Goal: Task Accomplishment & Management: Manage account settings

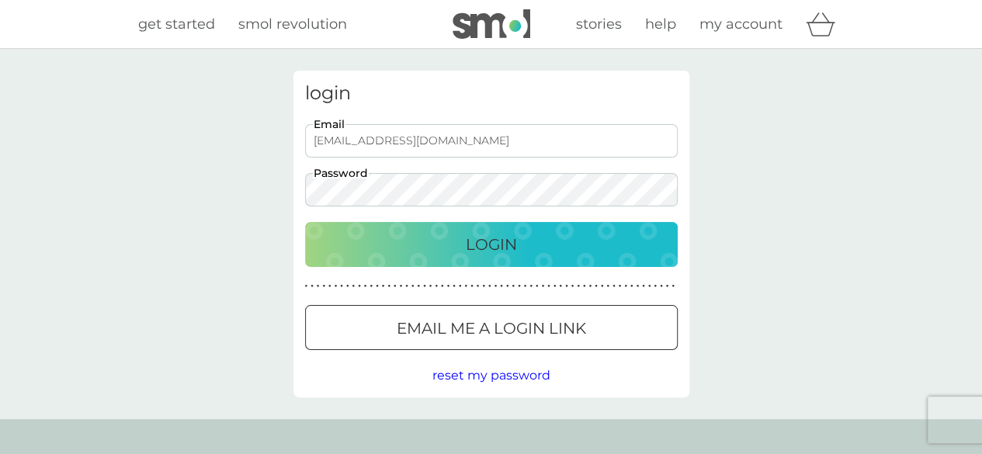
click at [440, 144] on input "[EMAIL_ADDRESS][DOMAIN_NAME]" at bounding box center [491, 140] width 373 height 33
type input "[EMAIL_ADDRESS][DOMAIN_NAME]"
click at [467, 325] on div at bounding box center [471, 327] width 9 height 9
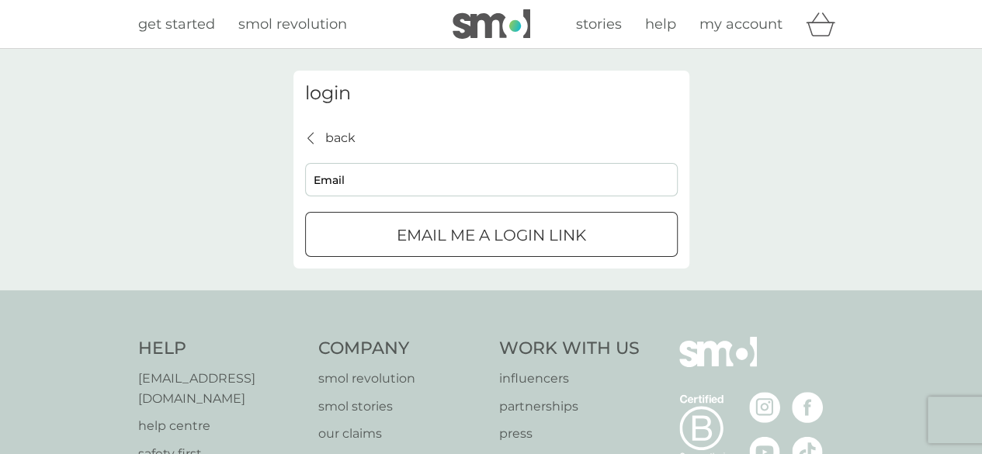
click at [397, 231] on p "Email me a login link" at bounding box center [491, 235] width 189 height 25
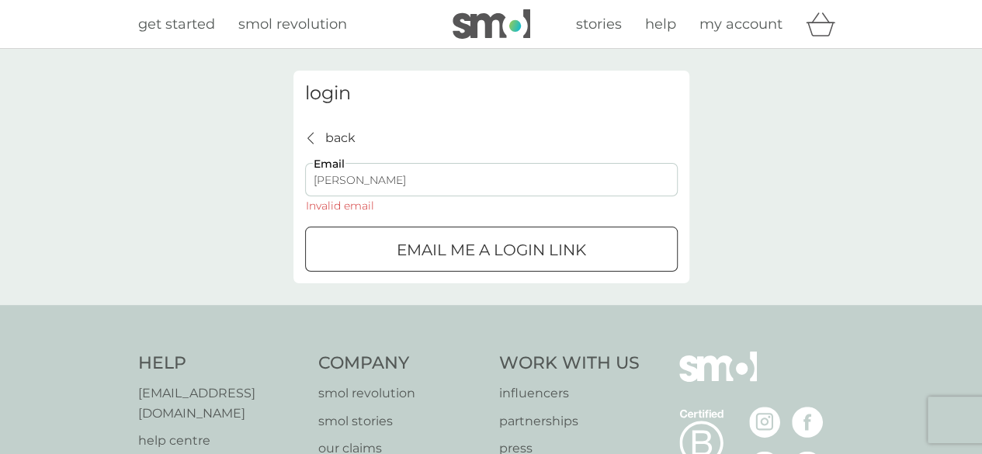
type input "[EMAIL_ADDRESS][DOMAIN_NAME]"
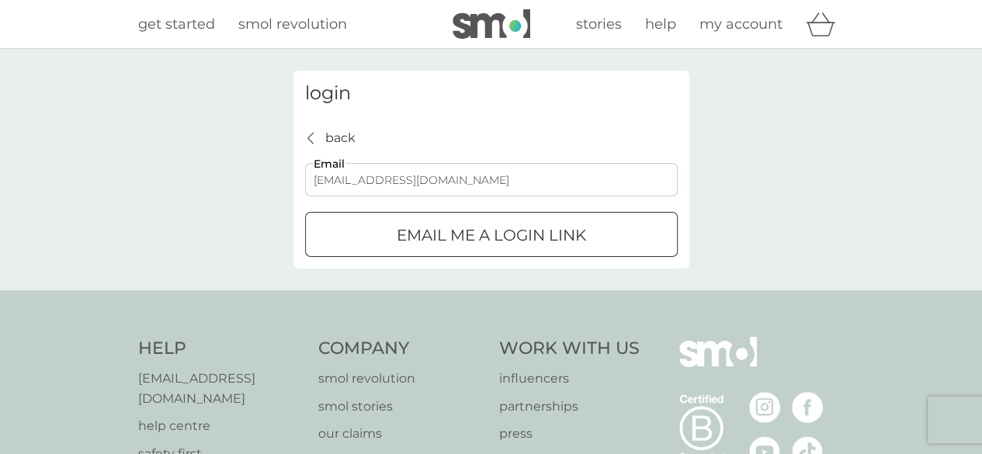
click at [442, 235] on p "Email me a login link" at bounding box center [491, 235] width 189 height 25
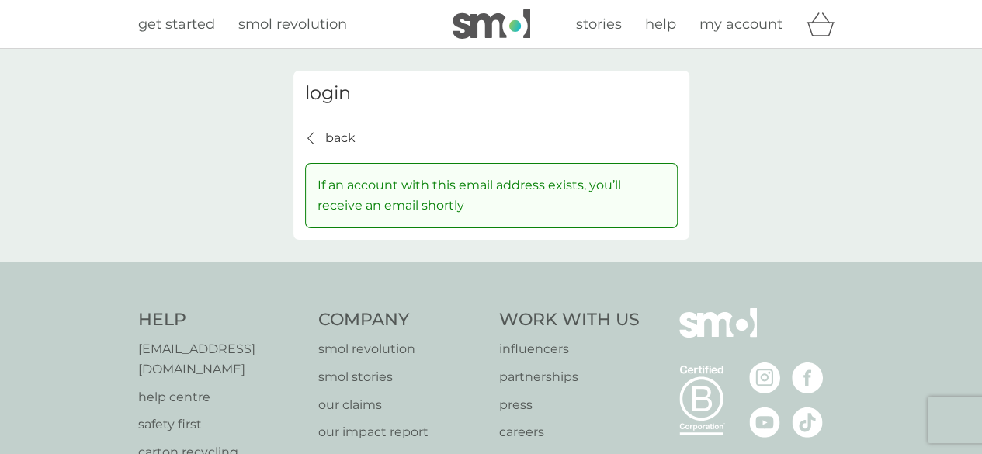
click at [311, 125] on div "login back back If an account with this email address exists, you’ll receive an…" at bounding box center [492, 155] width 396 height 169
click at [308, 140] on icon "back" at bounding box center [311, 138] width 6 height 12
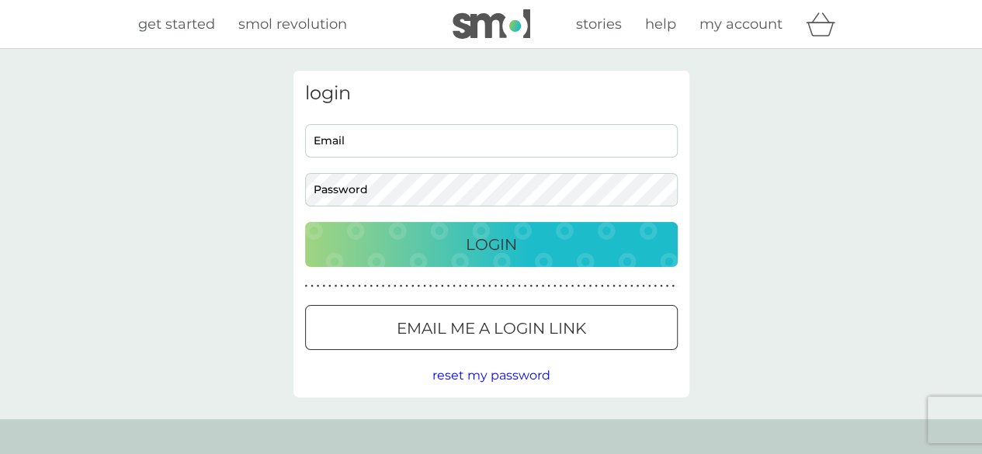
type input "[EMAIL_ADDRESS][DOMAIN_NAME]"
click at [416, 238] on div "Login" at bounding box center [492, 244] width 342 height 25
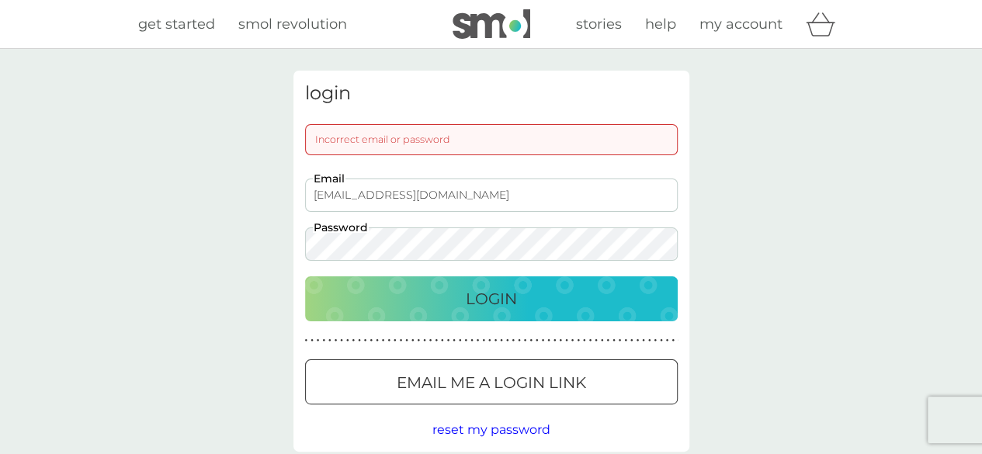
click at [495, 389] on div at bounding box center [492, 383] width 56 height 16
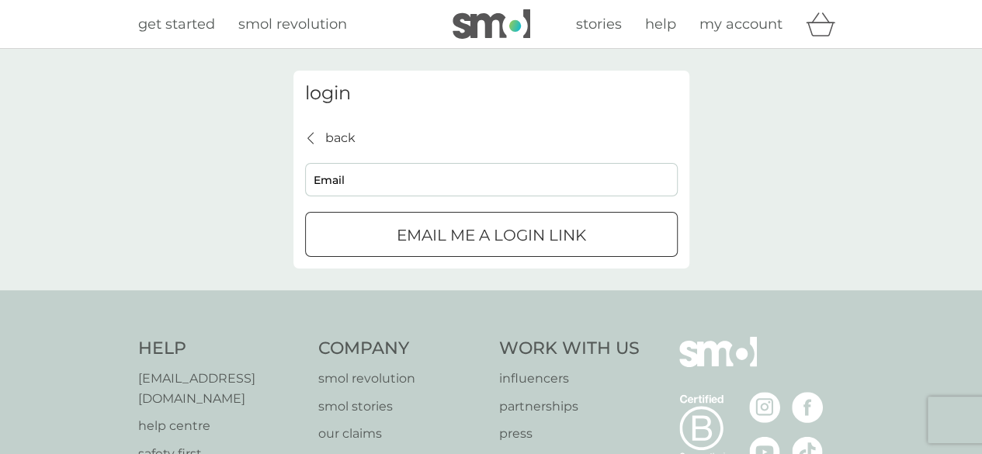
click at [408, 181] on input "Email" at bounding box center [491, 179] width 373 height 33
type input "[EMAIL_ADDRESS][DOMAIN_NAME]"
click at [429, 226] on p "Email me a login link" at bounding box center [491, 235] width 189 height 25
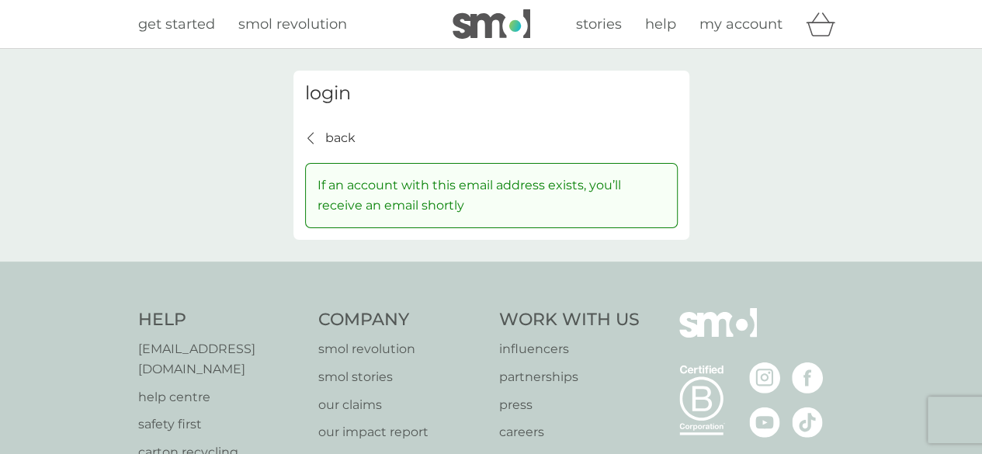
click at [326, 144] on p "back" at bounding box center [340, 138] width 30 height 20
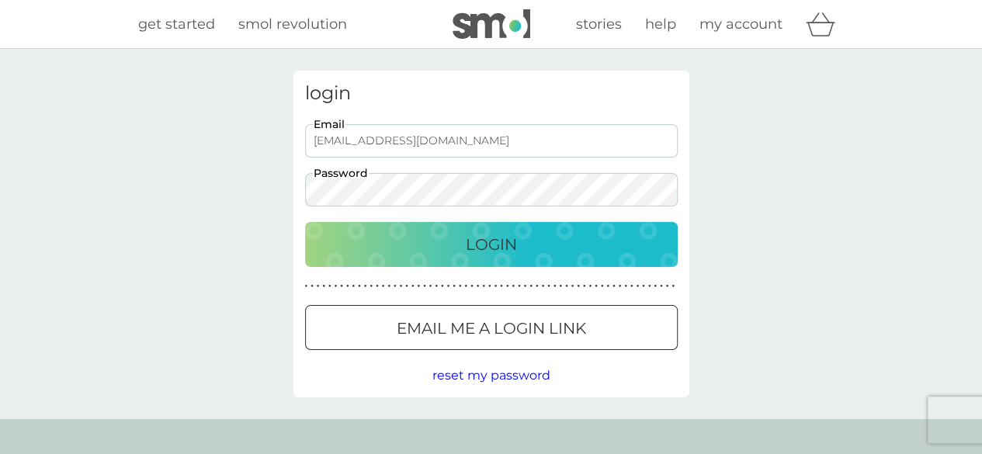
click at [397, 143] on input "[EMAIL_ADDRESS][DOMAIN_NAME]" at bounding box center [491, 140] width 373 height 33
click at [366, 144] on input "joer17373"[DOMAIN_NAME]" at bounding box center [491, 140] width 373 height 33
type input "[EMAIL_ADDRESS][DOMAIN_NAME]"
click at [351, 328] on div "Email me a login link" at bounding box center [491, 328] width 371 height 25
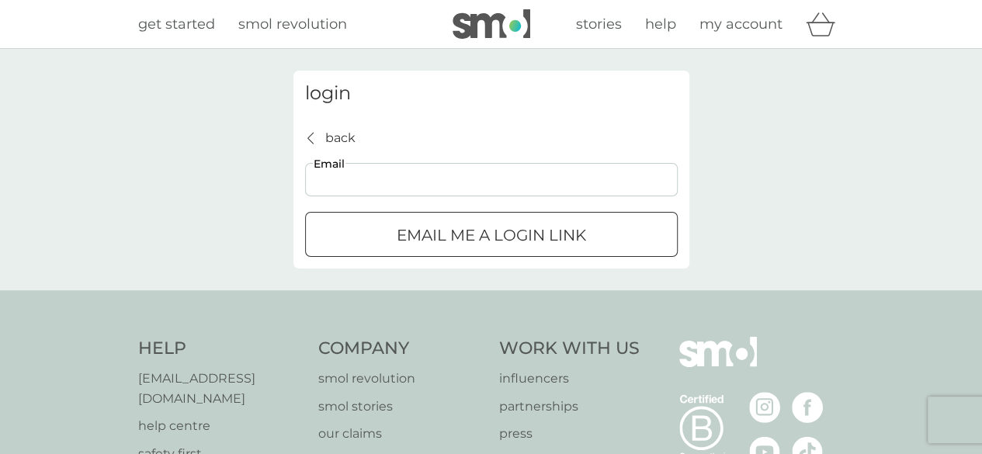
click at [545, 176] on input "Email" at bounding box center [491, 179] width 373 height 33
